Goal: Task Accomplishment & Management: Manage account settings

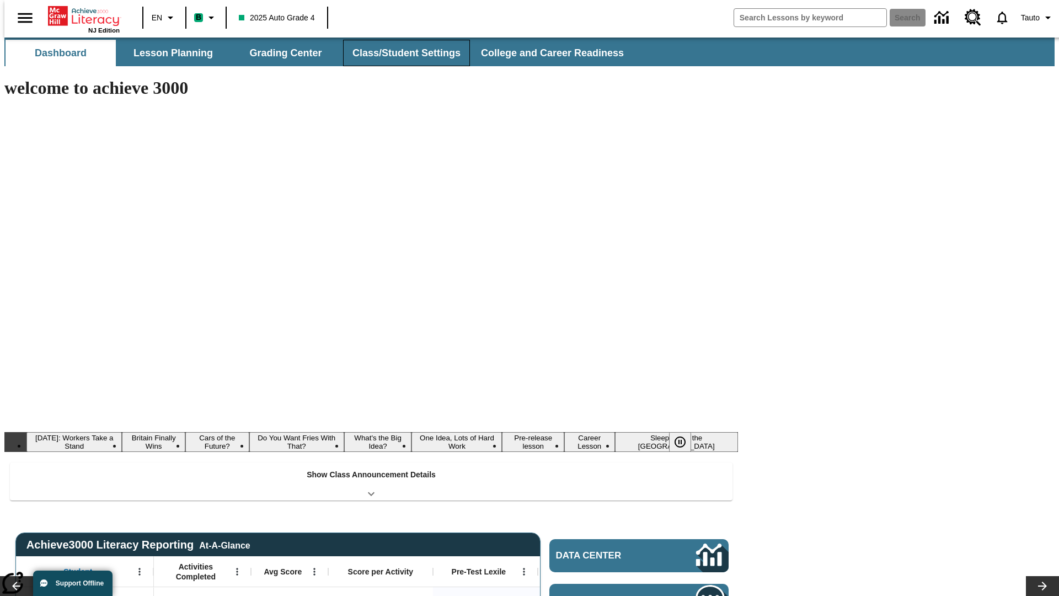
click at [400, 53] on button "Class/Student Settings" at bounding box center [406, 53] width 127 height 26
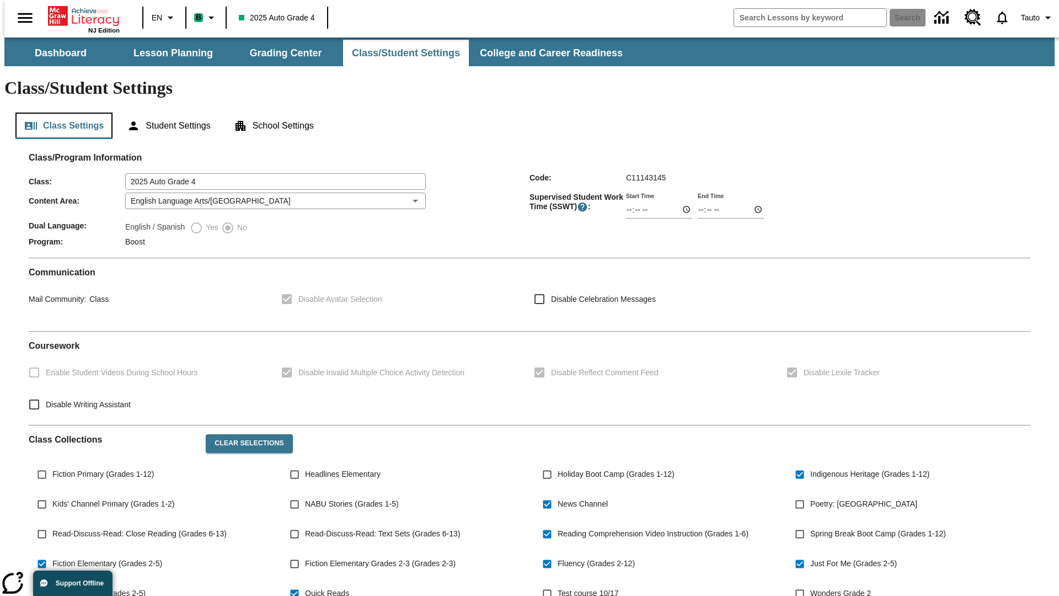
click at [60, 112] on button "Class Settings" at bounding box center [63, 125] width 97 height 26
type input "02:38"
type input "03:38"
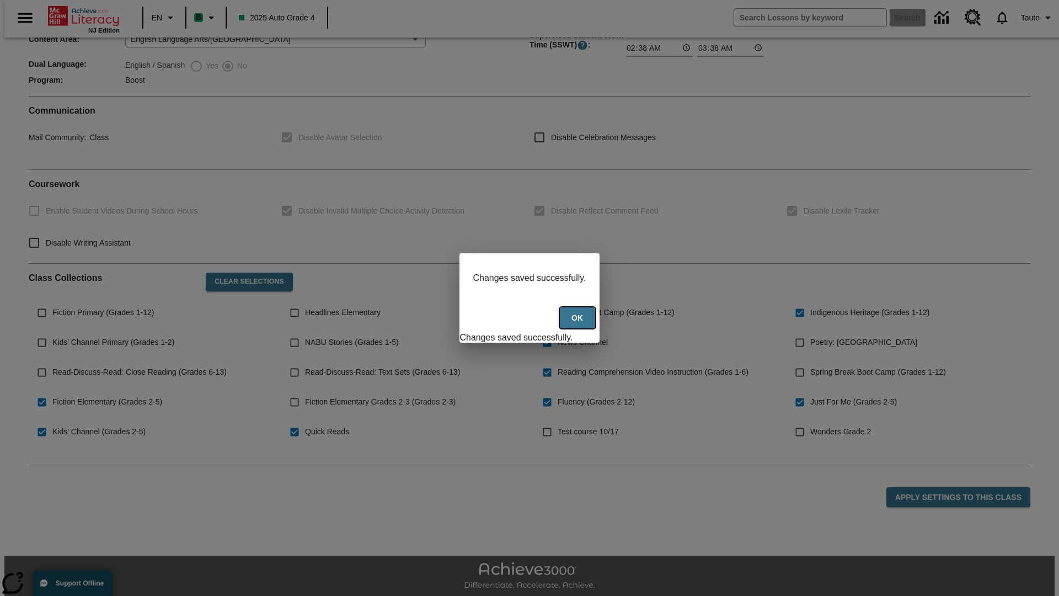
click at [578, 324] on button "Ok" at bounding box center [577, 318] width 35 height 22
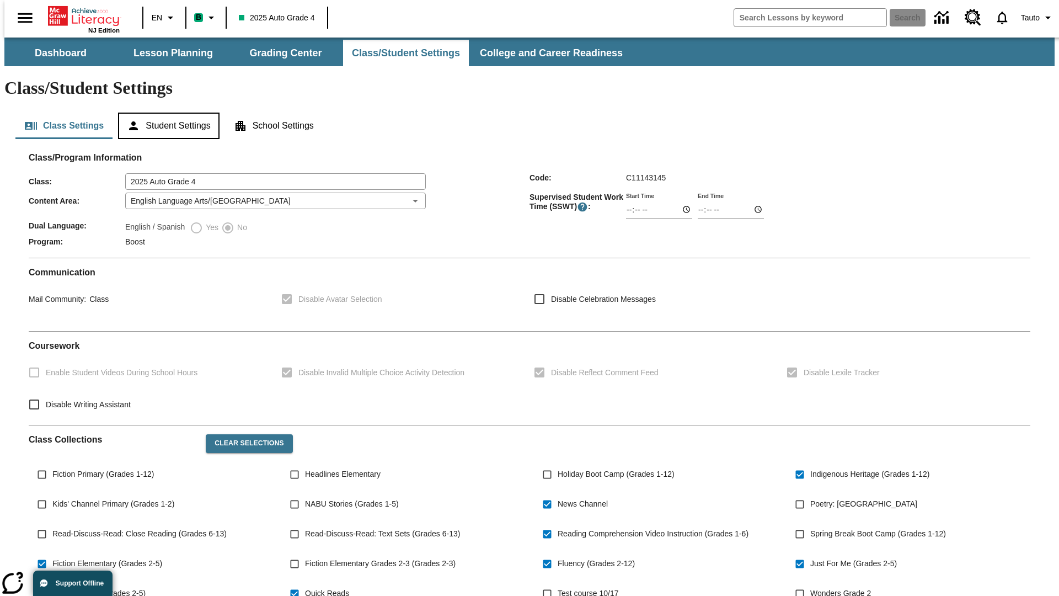
click at [166, 112] on button "Student Settings" at bounding box center [168, 125] width 101 height 26
